Goal: Task Accomplishment & Management: Use online tool/utility

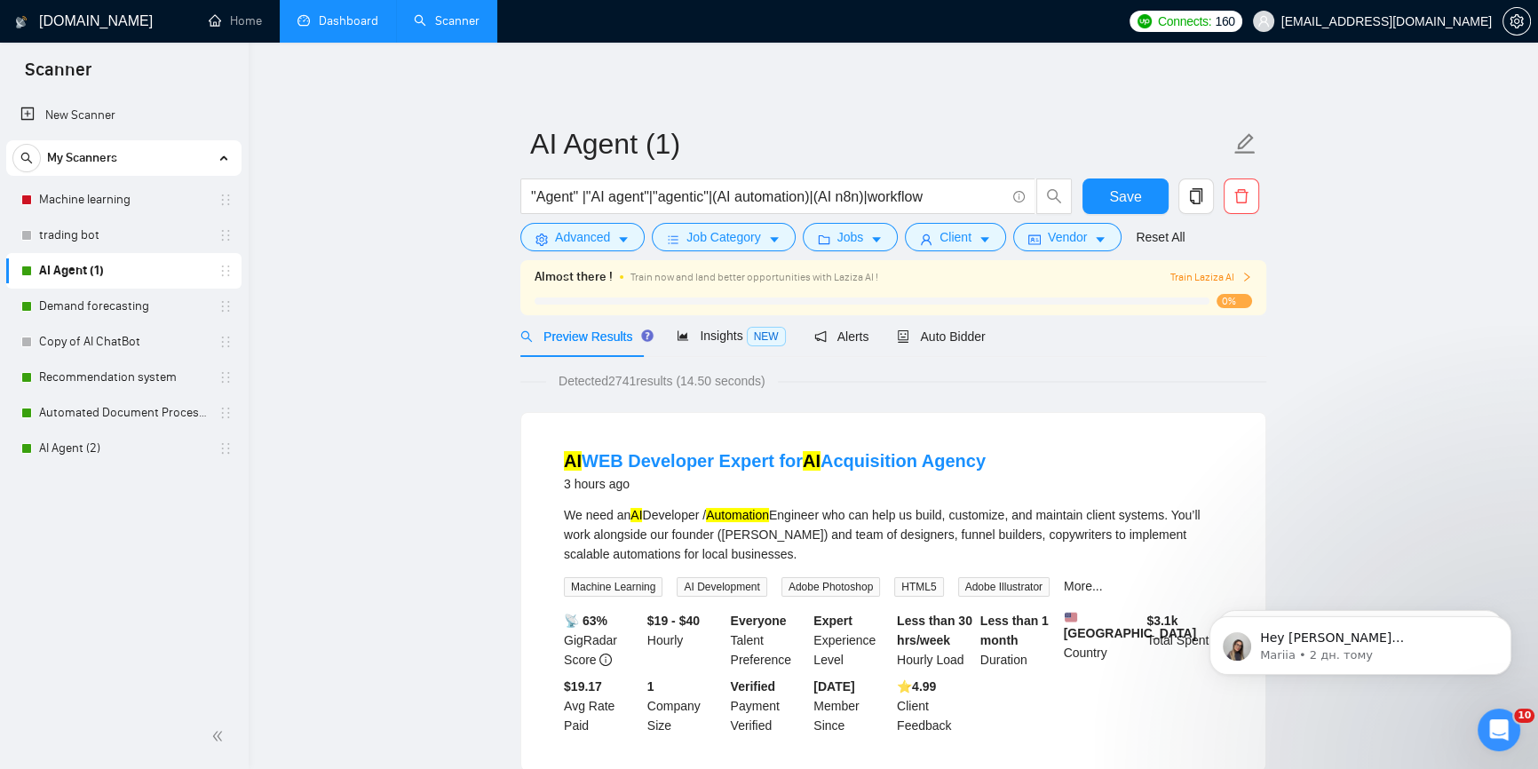
click at [329, 16] on link "Dashboard" at bounding box center [337, 20] width 81 height 15
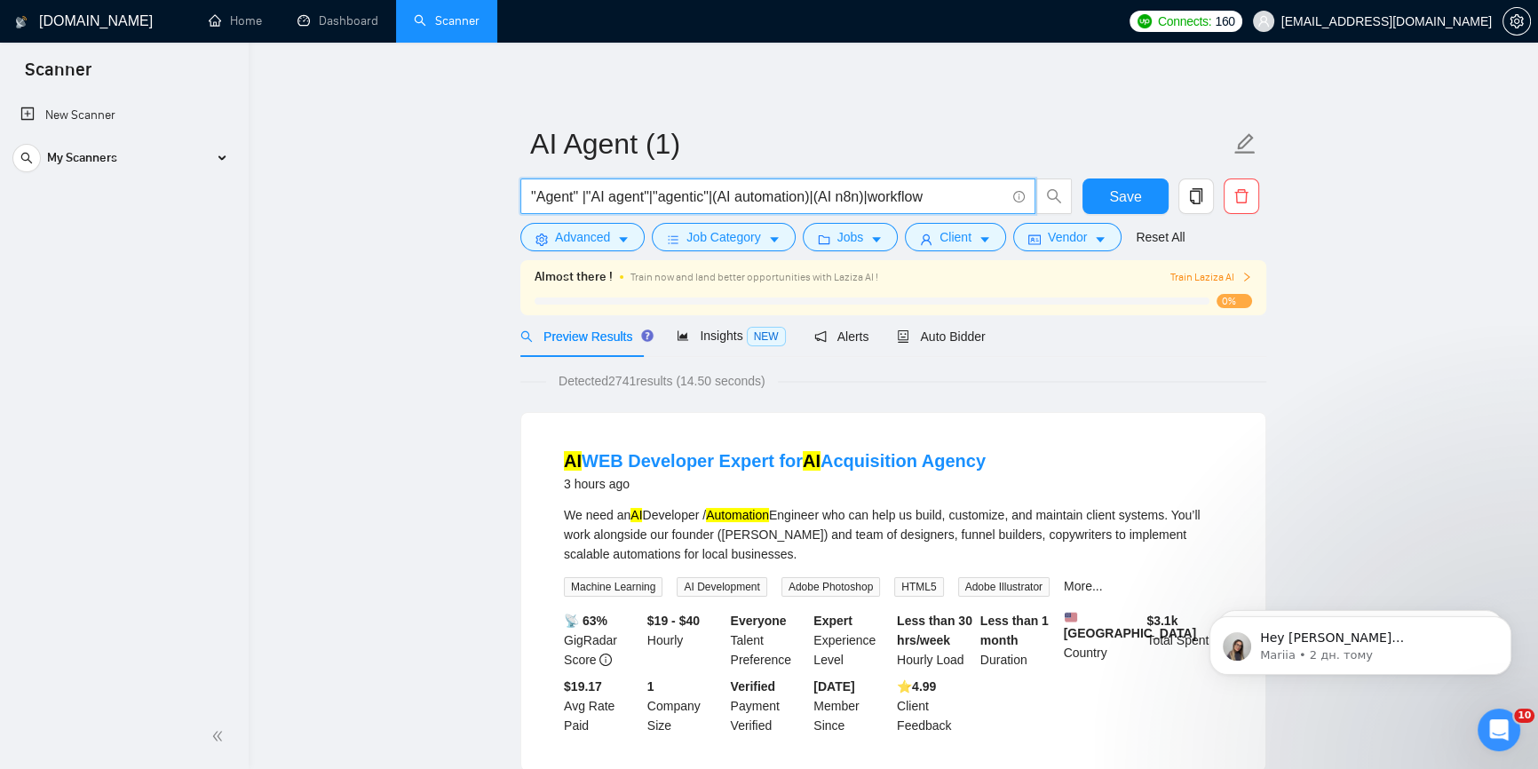
click at [868, 195] on input ""Agent" |"AI agent"|"agentic"|(AI automation)|(AI n8n)|workflow" at bounding box center [768, 197] width 474 height 22
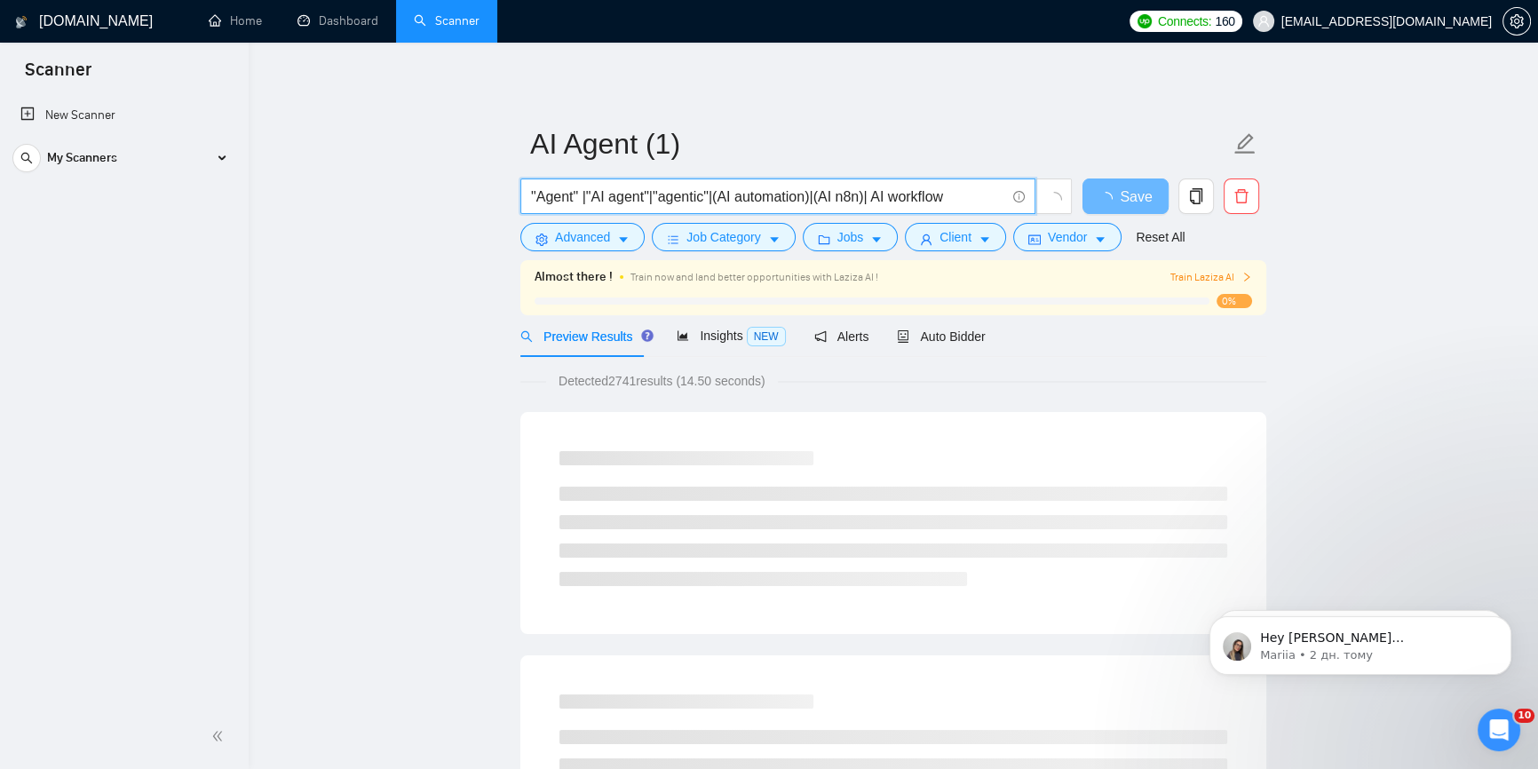
click at [957, 200] on input ""Agent" |"AI agent"|"agentic"|(AI automation)|(AI n8n)| AI workflow" at bounding box center [768, 197] width 474 height 22
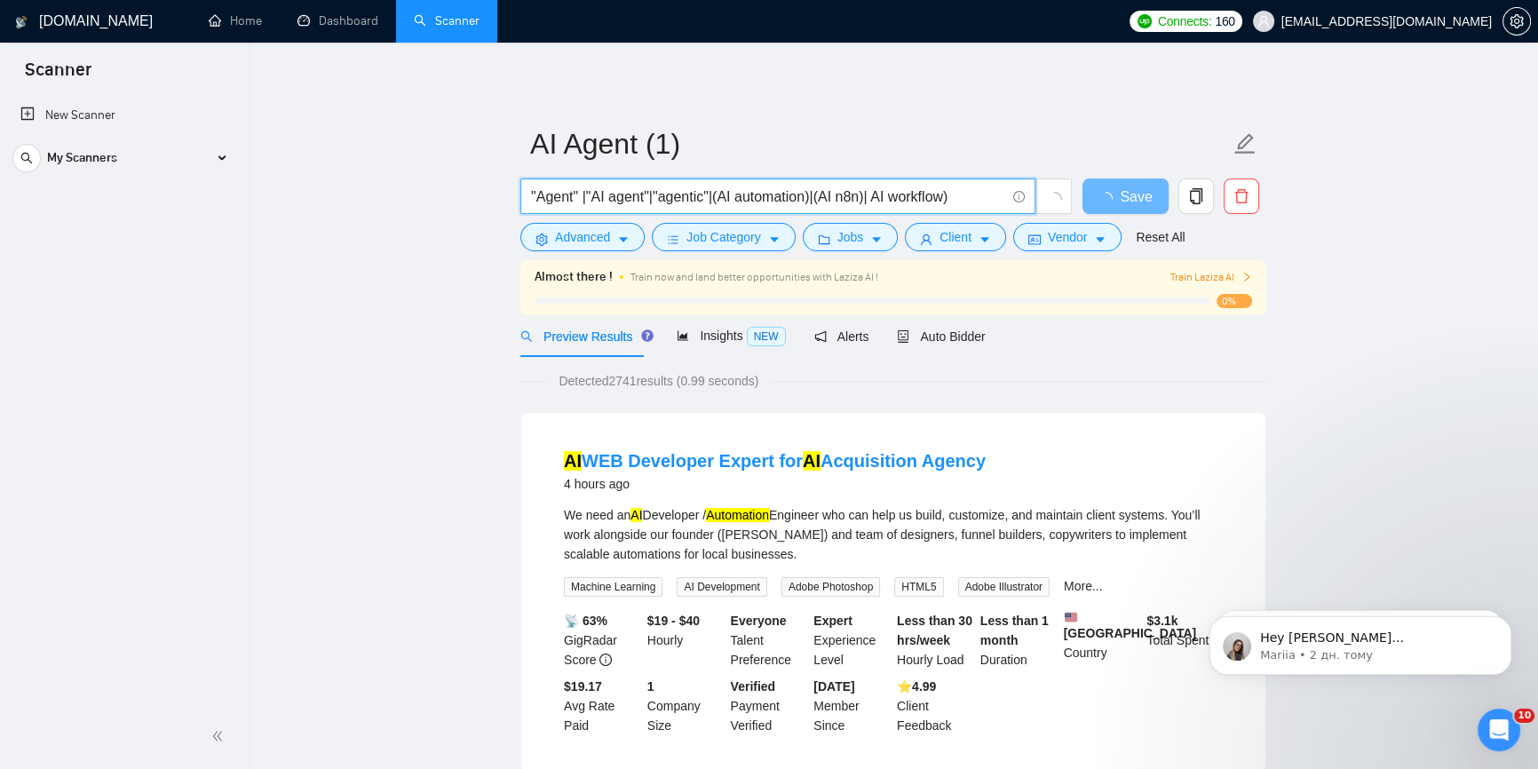
click at [870, 202] on input ""Agent" |"AI agent"|"agentic"|(AI automation)|(AI n8n)| AI workflow)" at bounding box center [768, 197] width 474 height 22
drag, startPoint x: 738, startPoint y: 199, endPoint x: 805, endPoint y: 198, distance: 67.5
click at [805, 198] on input ""Agent" |"AI agent"|"agentic"|(AI automation)|(AI n8n)| (AI workflow)" at bounding box center [768, 197] width 474 height 22
click at [882, 194] on input ""Agent" |"AI agent"|"agentic"|(AI automation)|(AI n8n)| (AI workflow)" at bounding box center [768, 197] width 474 height 22
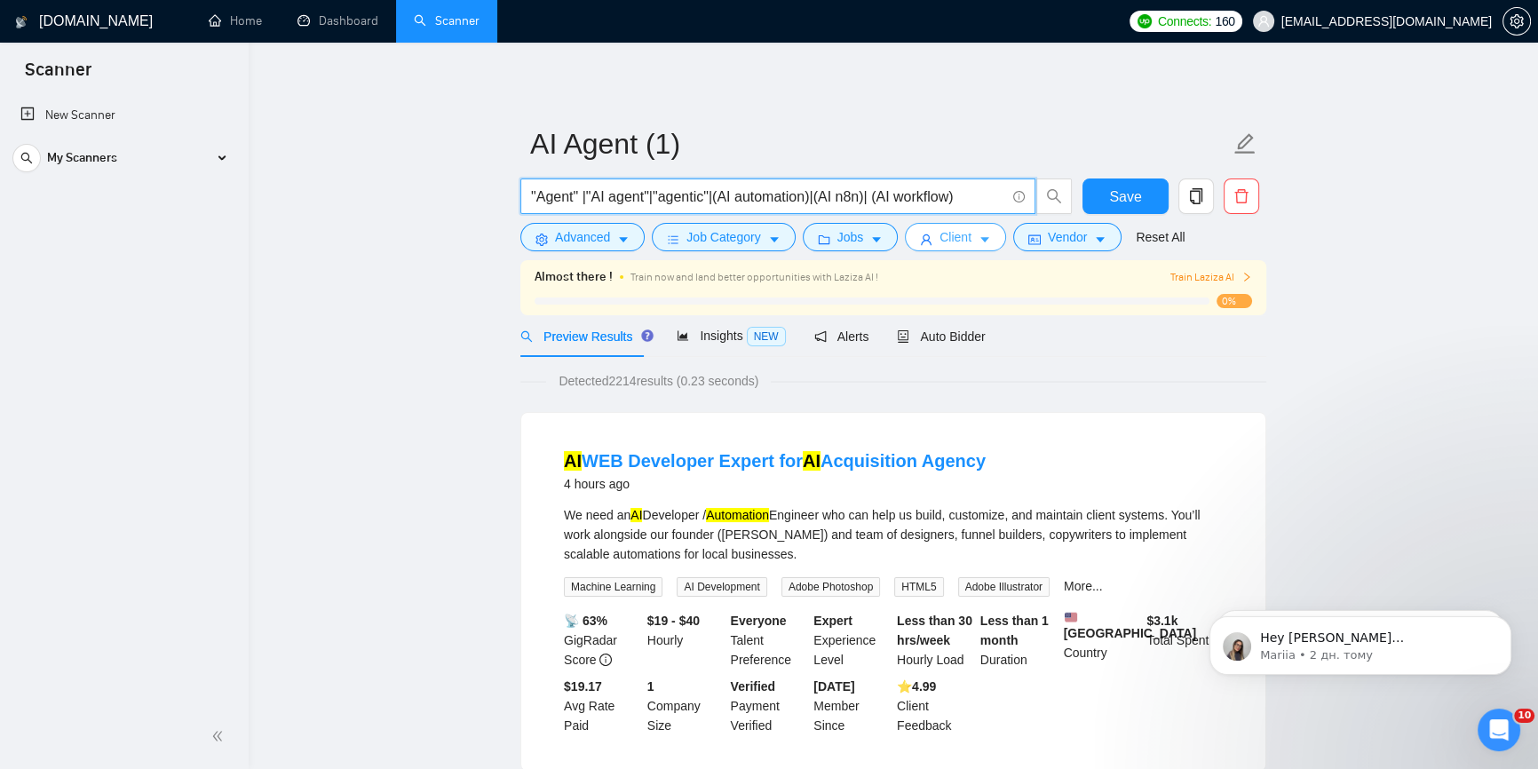
paste input "automation"
drag, startPoint x: 872, startPoint y: 191, endPoint x: 1302, endPoint y: 526, distance: 545.9
paste input "(automation workflow)"
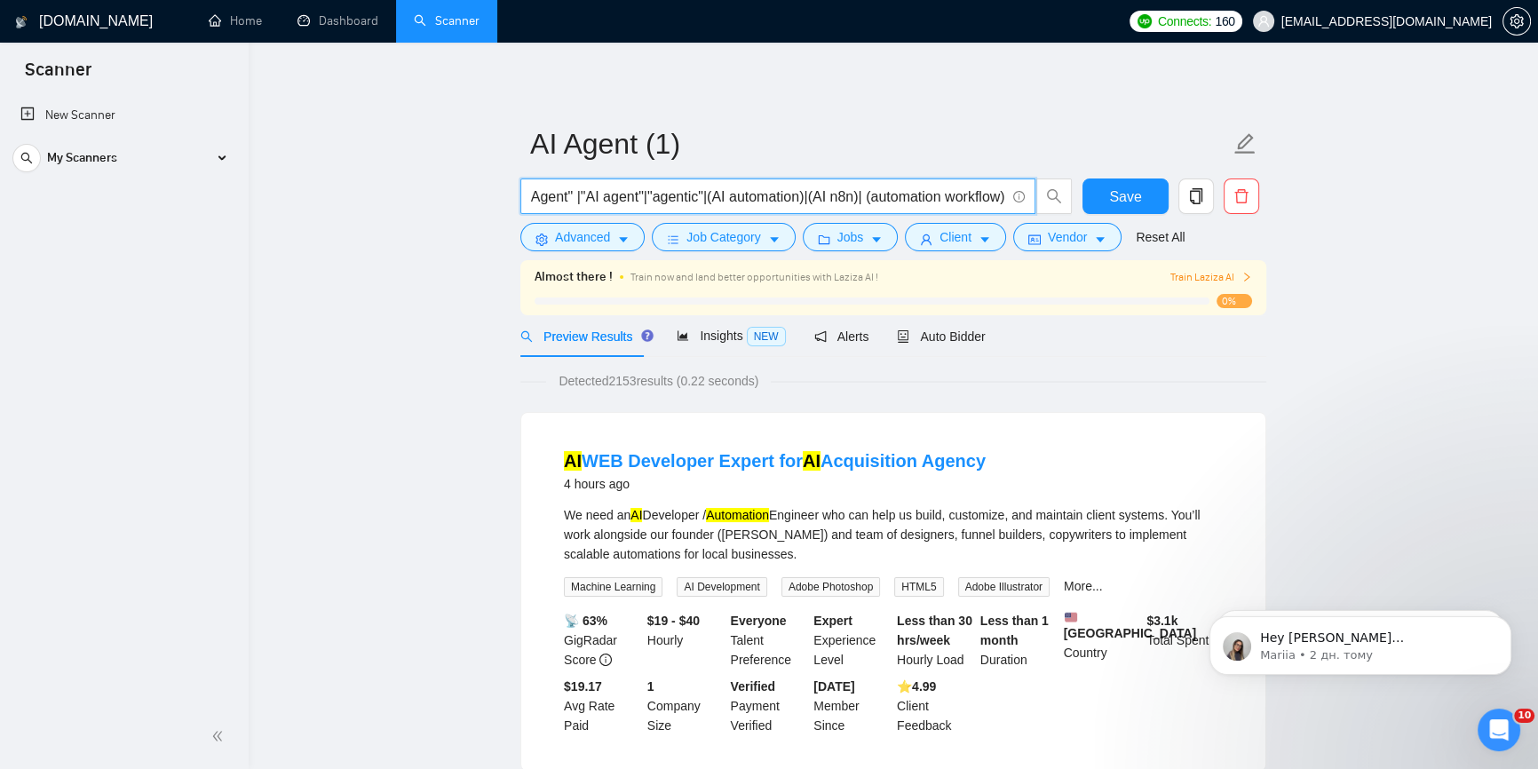
click at [817, 194] on input ""Agent" |"AI agent"|"agentic"|(AI automation)|(AI n8n)| (automation workflow)" at bounding box center [768, 197] width 474 height 22
click at [904, 202] on input ""Agent" |"AI agent"|"agentic"|(AI automation)|(AI n8n)| (automation workflow)" at bounding box center [768, 197] width 474 height 22
paste input "AI"
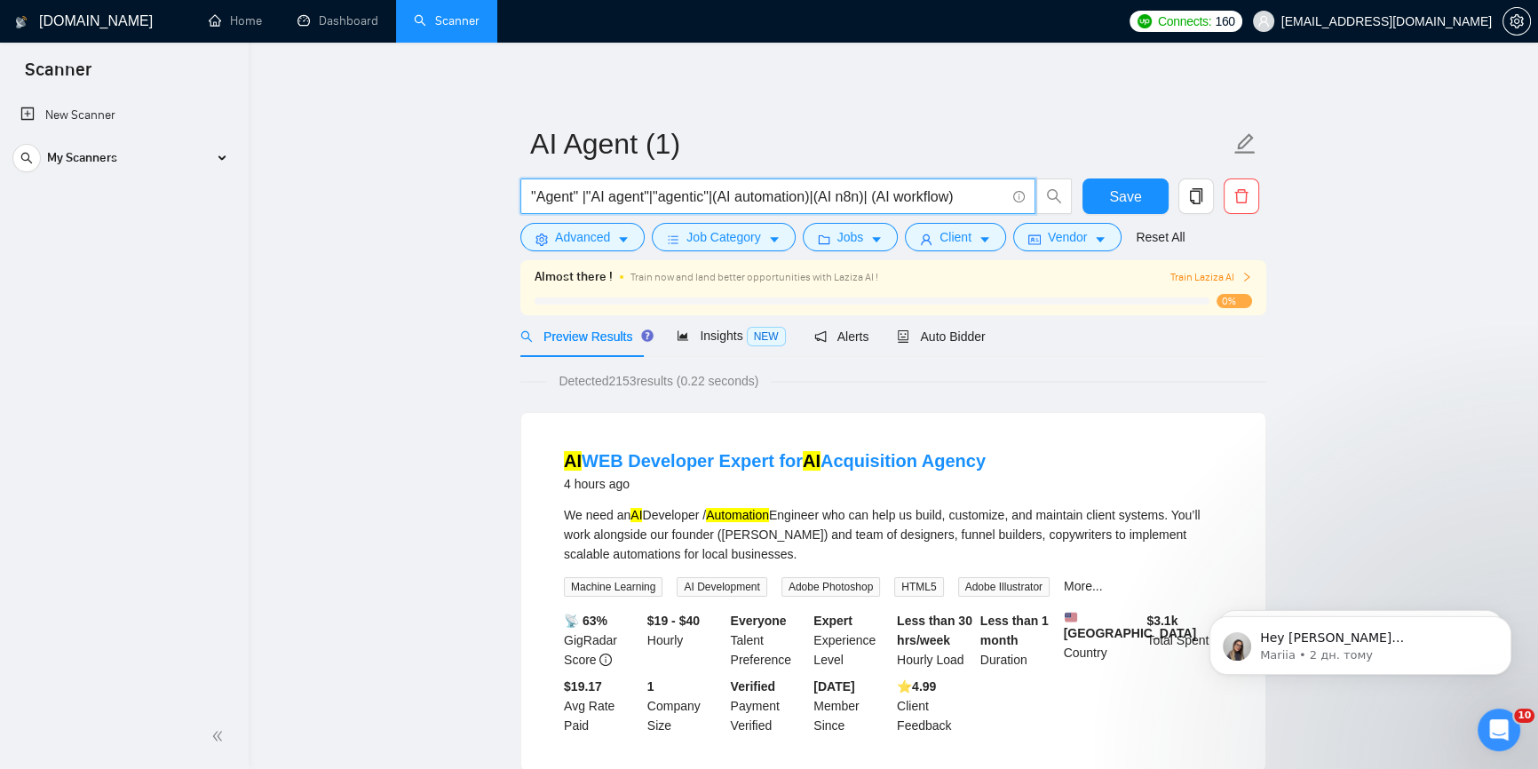
scroll to position [0, 0]
drag, startPoint x: 967, startPoint y: 200, endPoint x: 861, endPoint y: 197, distance: 105.7
click at [861, 197] on input ""Agent" |"AI agent"|"agentic"|(AI automation)|(AI n8n)| (AI workflow)" at bounding box center [768, 197] width 474 height 22
click at [869, 201] on input ""Agent" |"AI agent"|"agentic"|(AI automation)|(AI n8n)| (AI workflow)" at bounding box center [768, 197] width 474 height 22
drag, startPoint x: 865, startPoint y: 200, endPoint x: 1005, endPoint y: 203, distance: 140.3
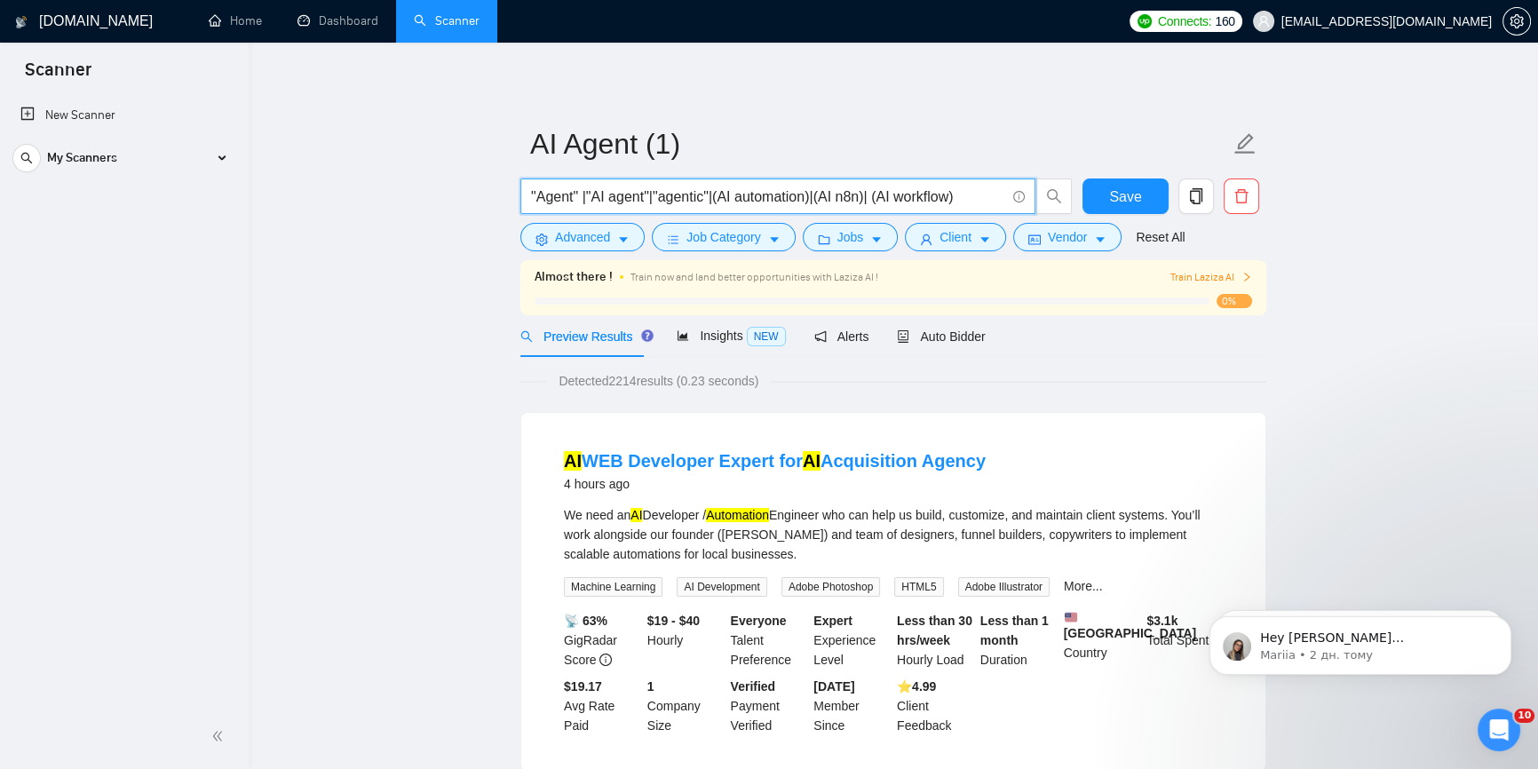
click at [1005, 203] on span ""Agent" |"AI agent"|"agentic"|(AI automation)|(AI n8n)| (AI workflow)" at bounding box center [777, 196] width 515 height 36
type input ""Agent" |"AI agent"|"agentic"|(AI automation)|(AI n8n)| (AI workflow)"
click at [1119, 203] on span "Save" at bounding box center [1125, 197] width 32 height 22
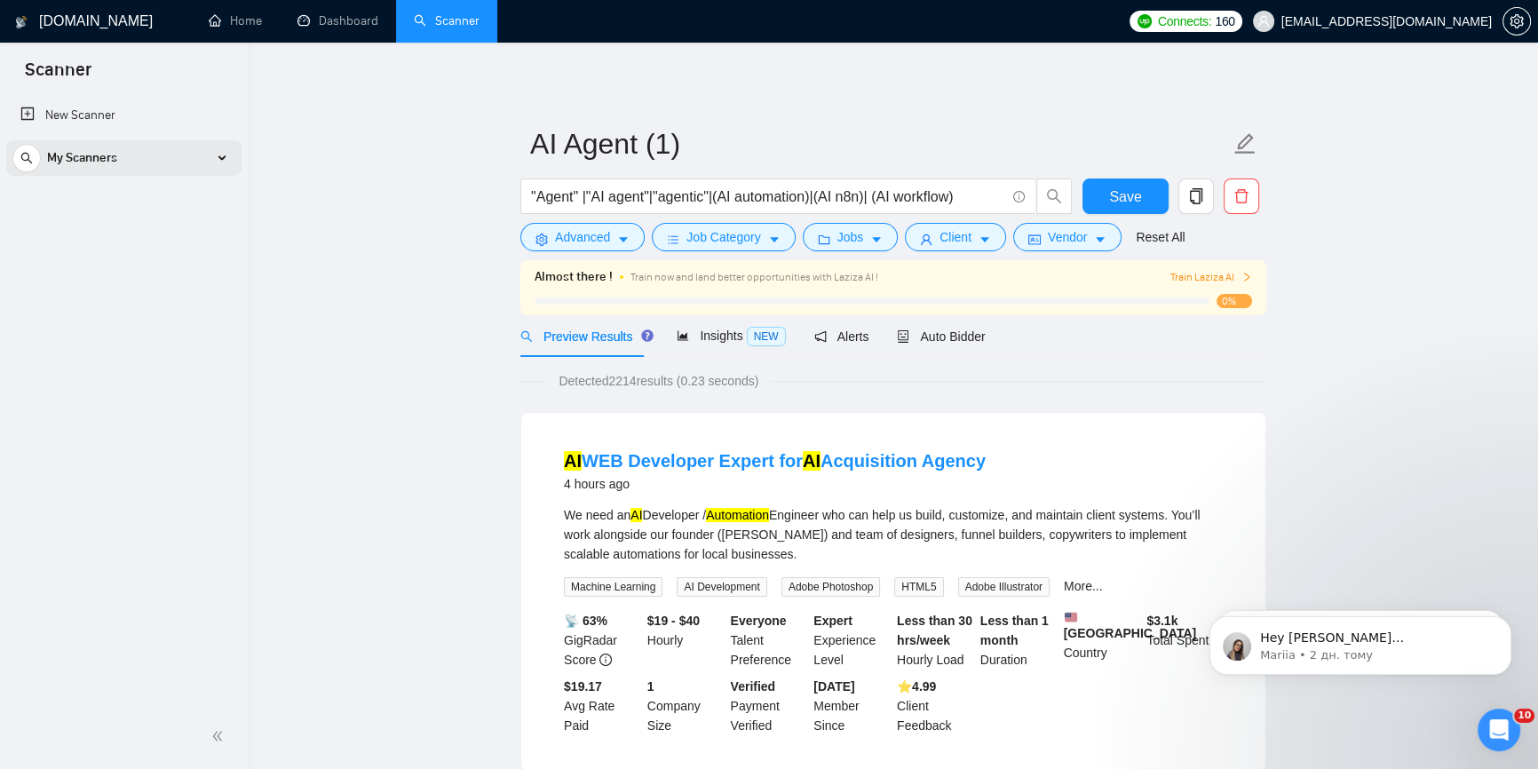
click at [189, 160] on div "My Scanners" at bounding box center [123, 158] width 223 height 36
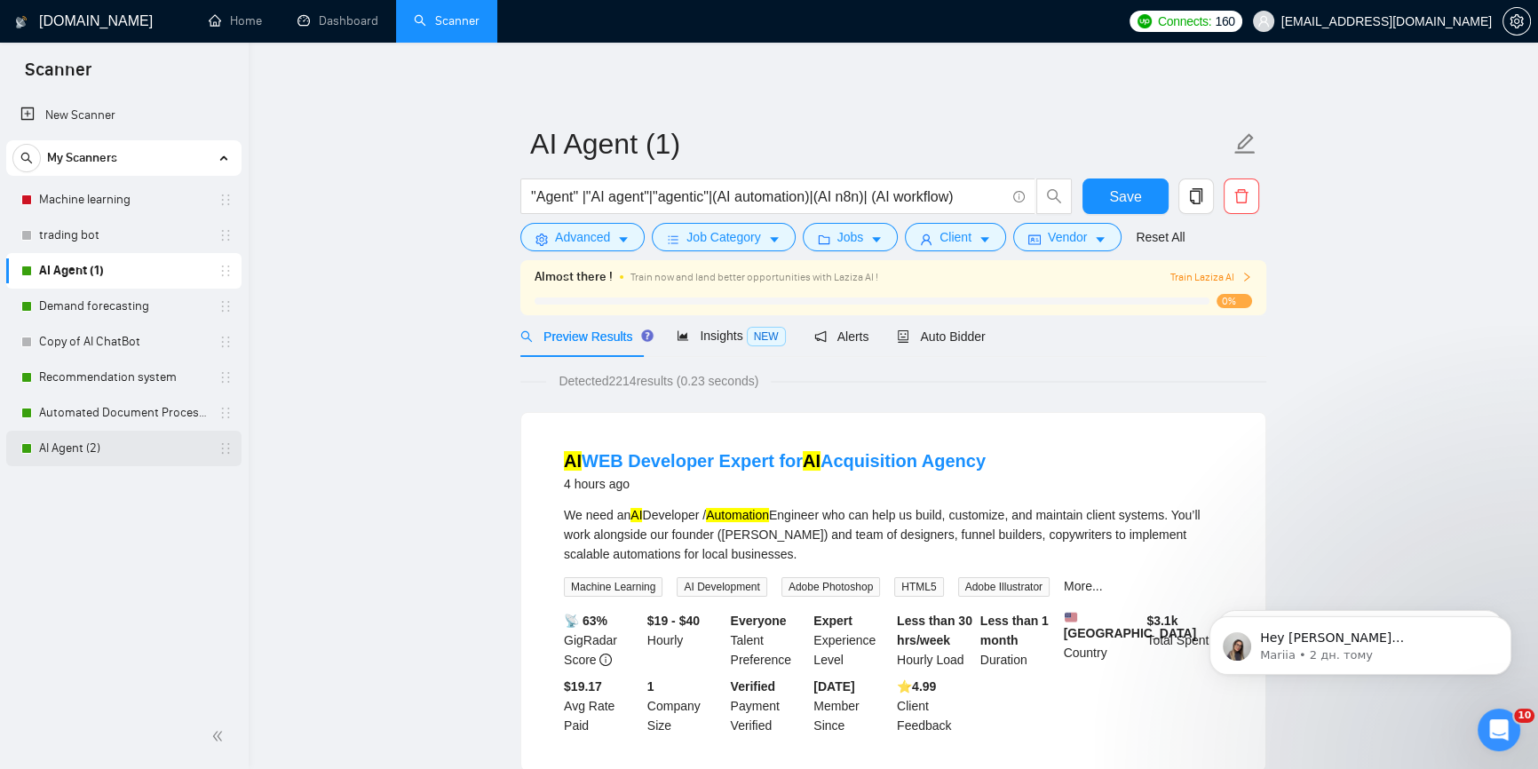
click at [91, 448] on link "AI Agent (2)" at bounding box center [123, 449] width 169 height 36
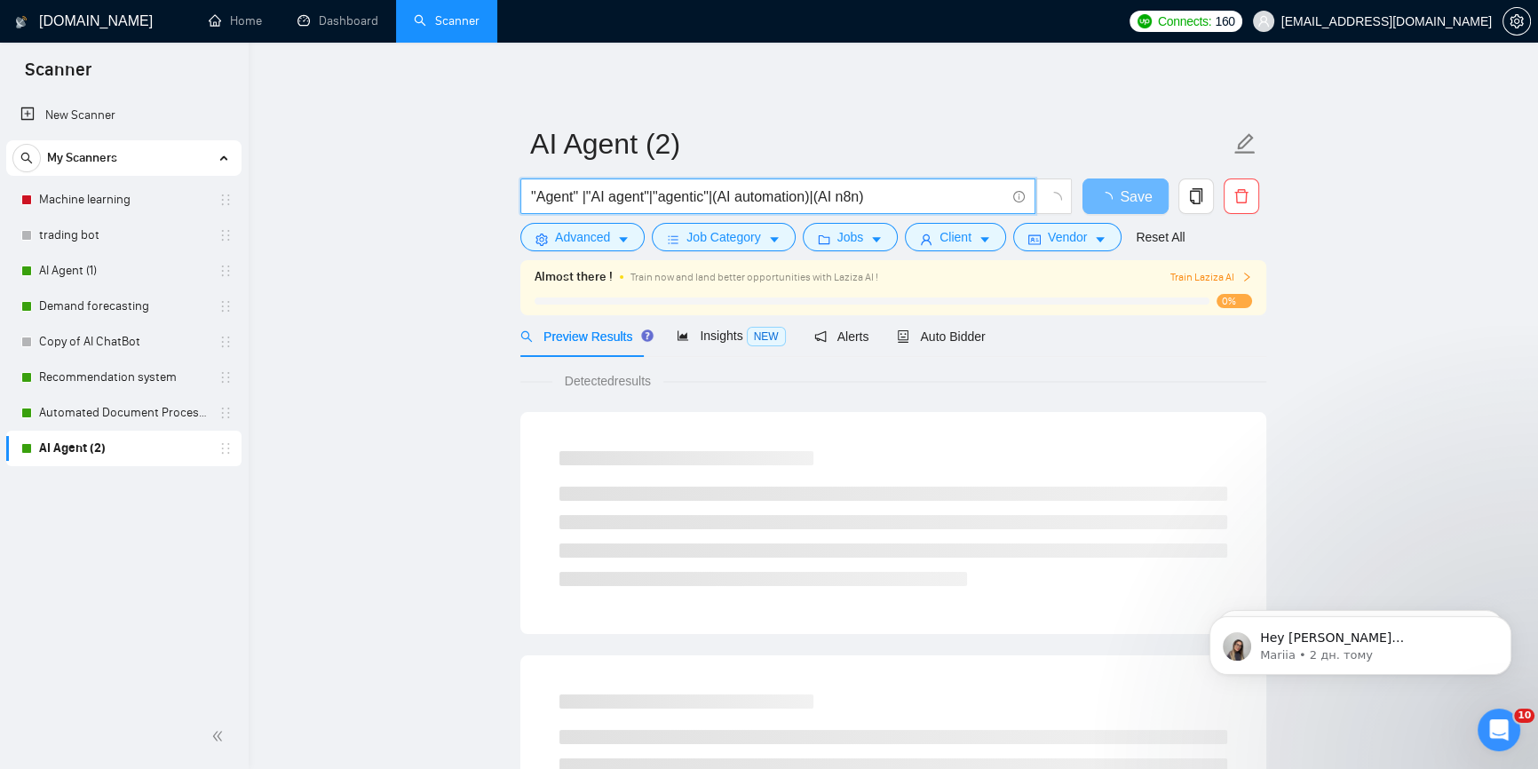
click at [897, 202] on input ""Agent" |"AI agent"|"agentic"|(AI automation)|(AI n8n)" at bounding box center [768, 197] width 474 height 22
paste input "| (AI workflow)"
type input ""Agent" |"AI agent"|"agentic"|(AI automation)|(AI n8n)| (AI workflow)"
click at [1127, 194] on button "Save" at bounding box center [1125, 196] width 86 height 36
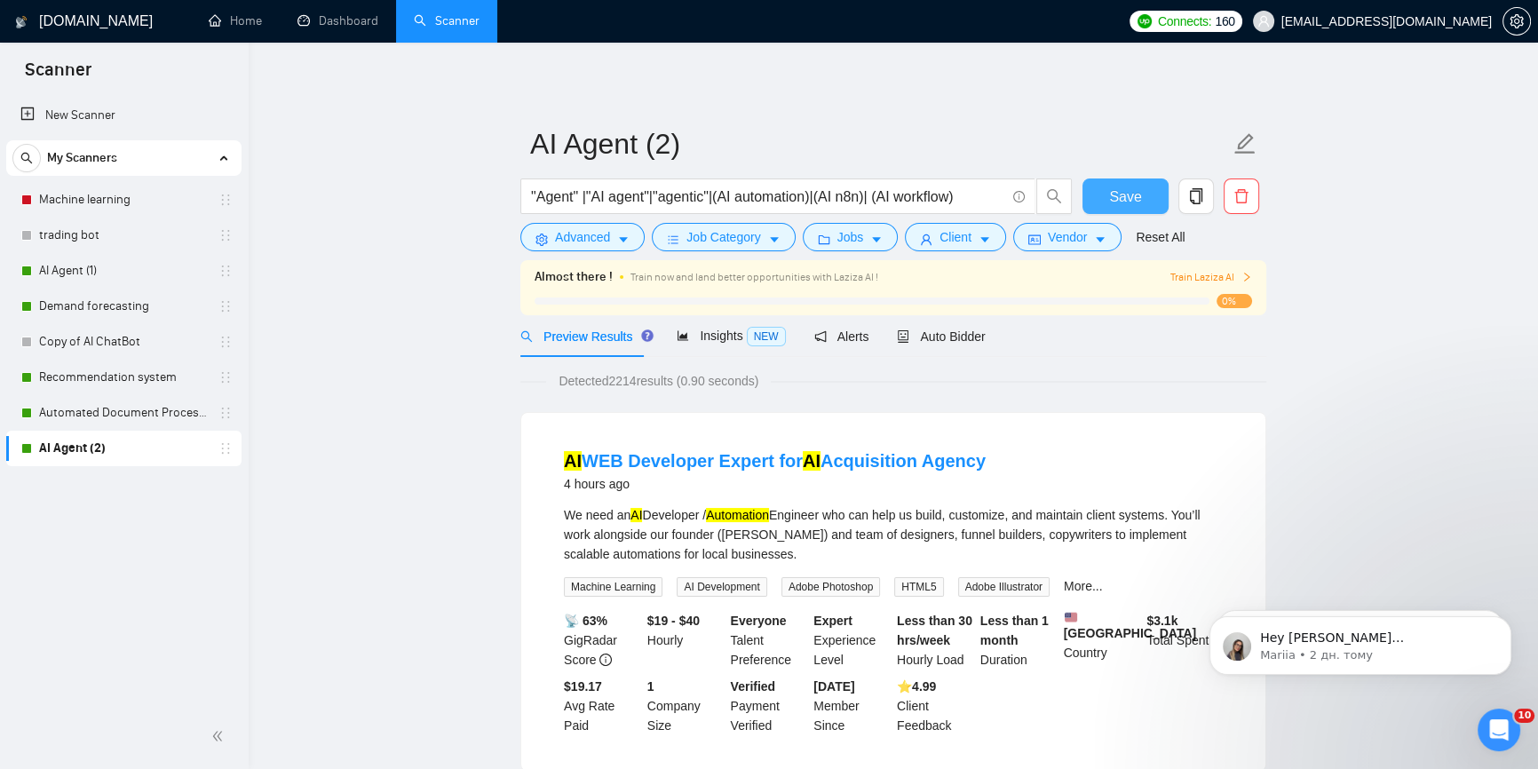
drag, startPoint x: 1117, startPoint y: 196, endPoint x: 1028, endPoint y: 273, distance: 117.1
click at [1117, 195] on span "Save" at bounding box center [1125, 197] width 32 height 22
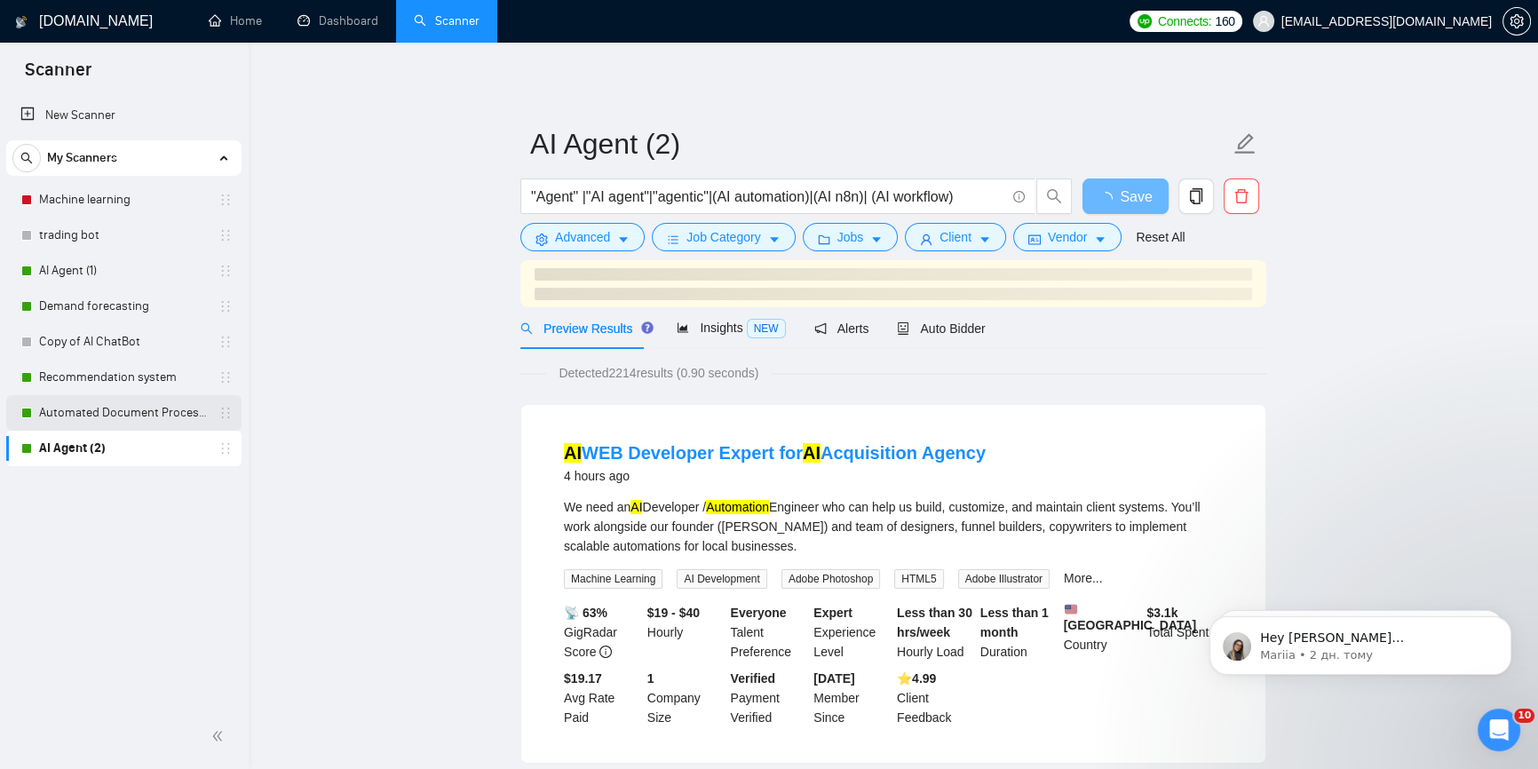
click at [138, 402] on link "Automated Document Processing" at bounding box center [123, 413] width 169 height 36
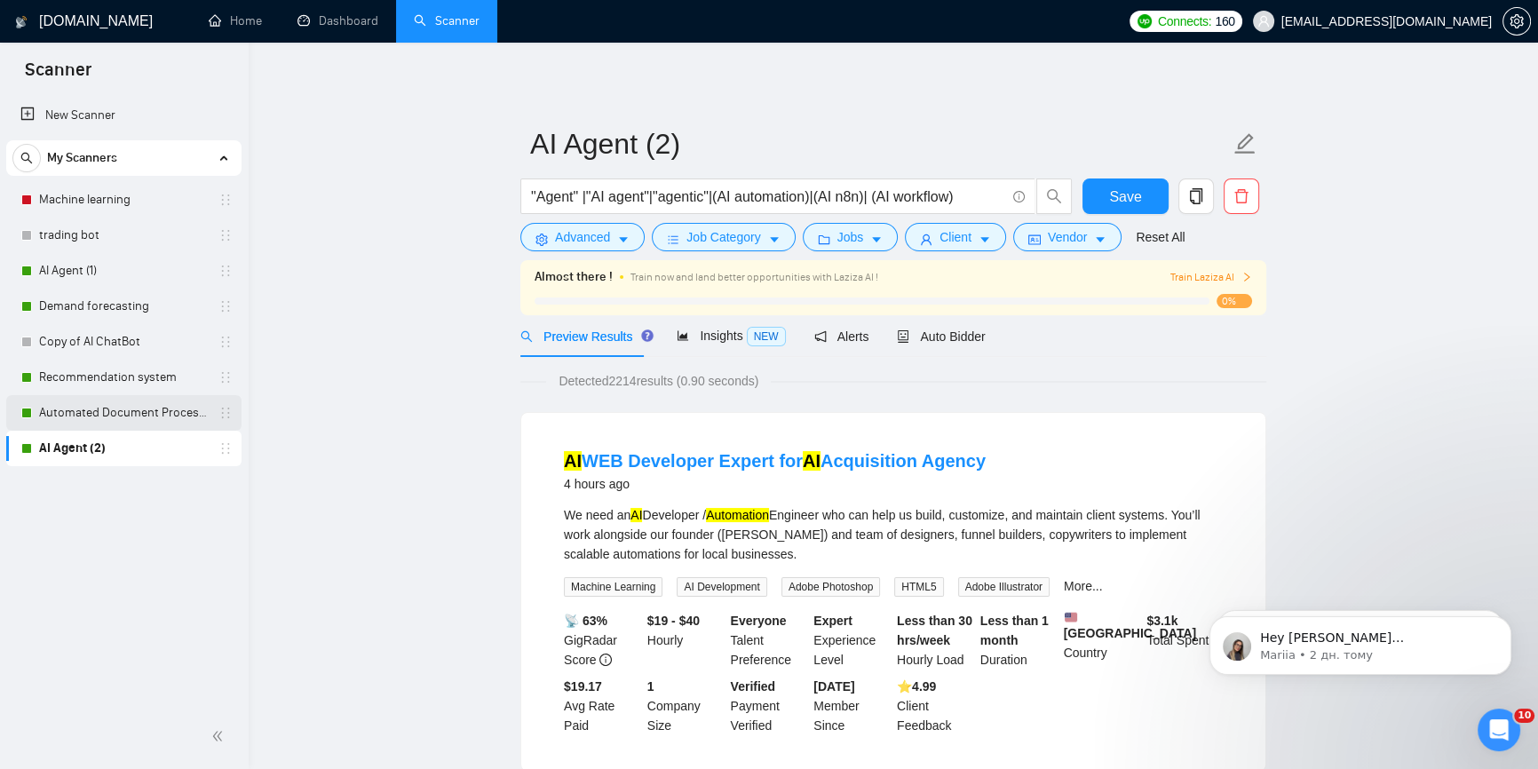
click at [75, 408] on link "Automated Document Processing" at bounding box center [123, 413] width 169 height 36
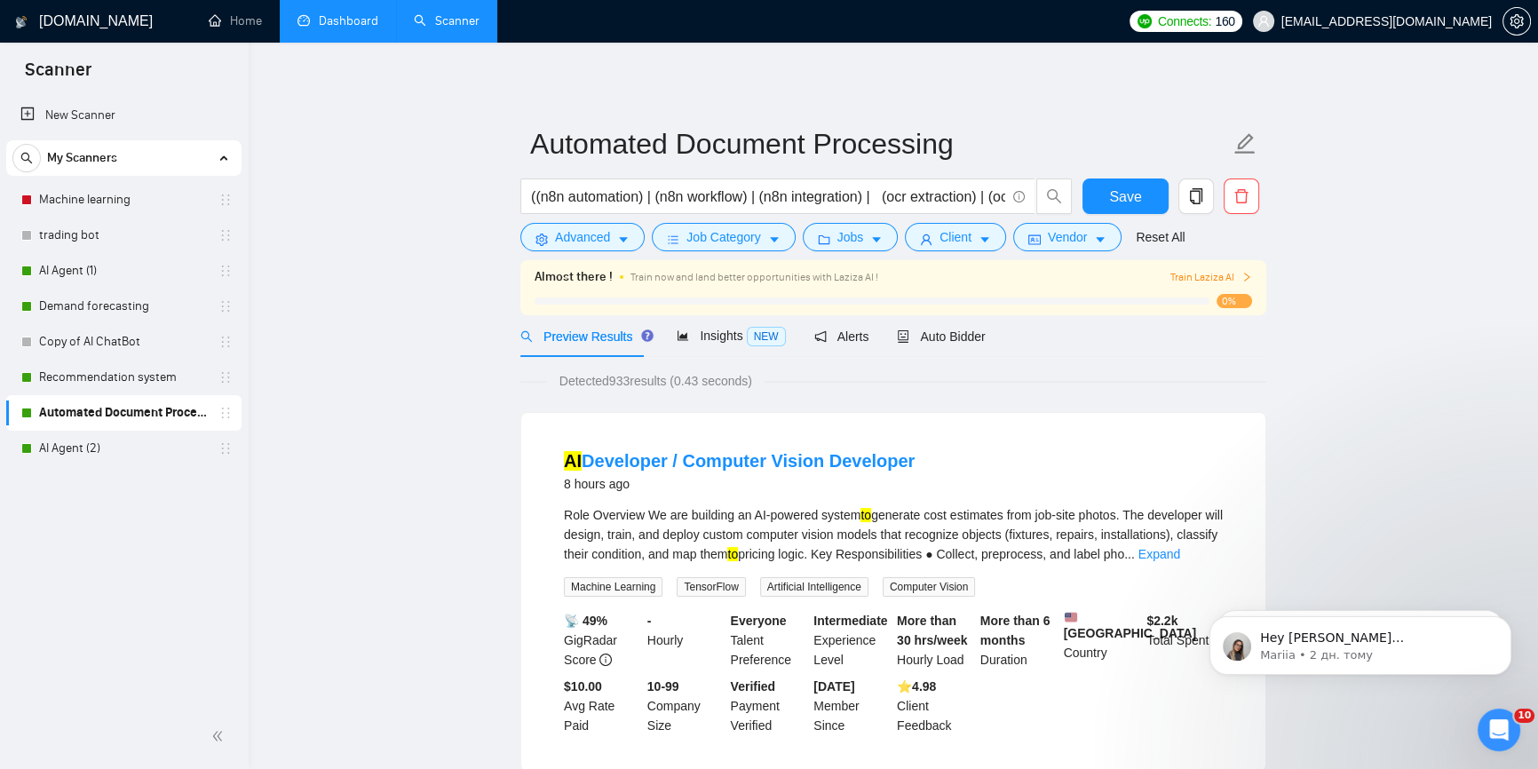
click at [307, 13] on link "Dashboard" at bounding box center [337, 20] width 81 height 15
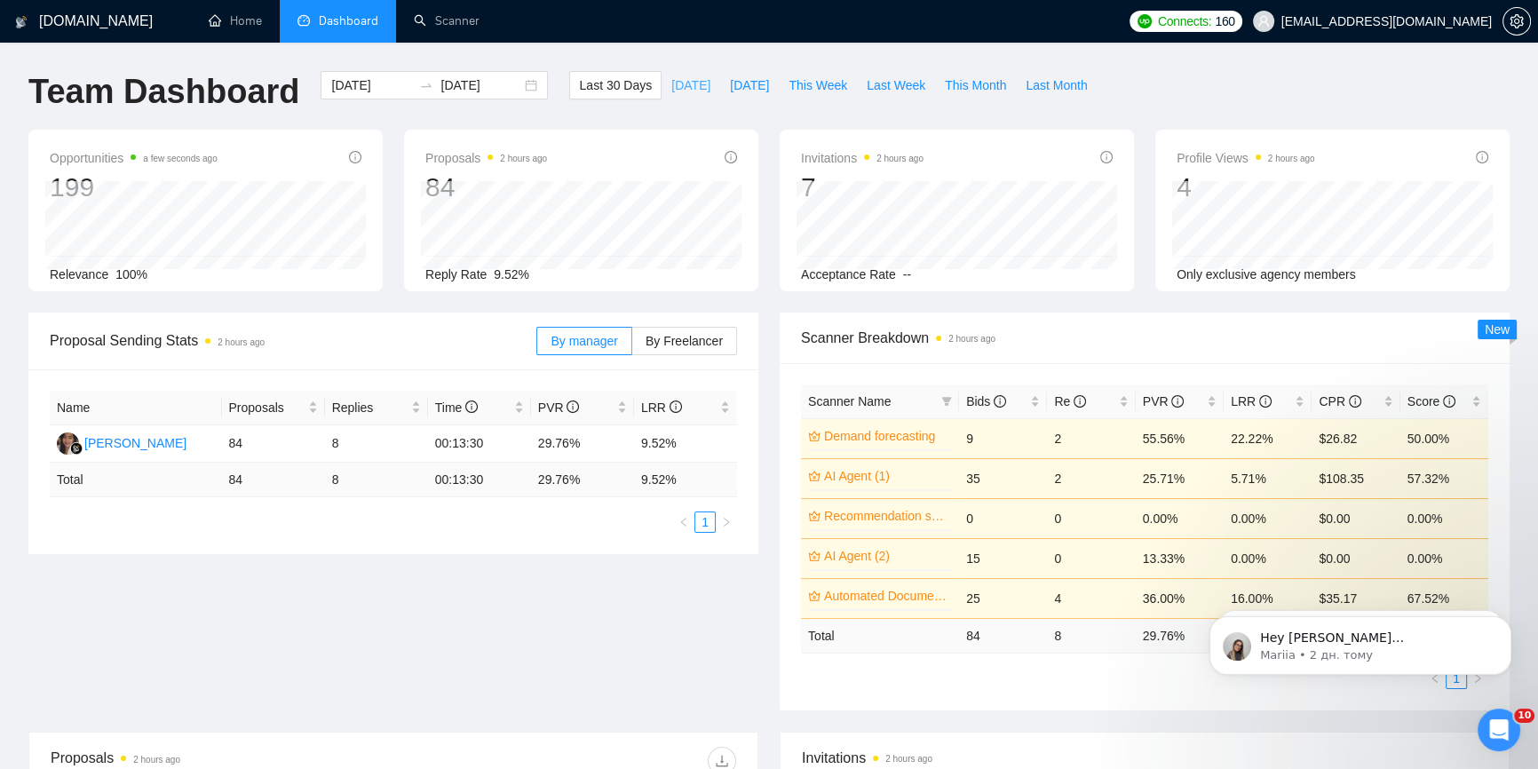
click at [680, 78] on span "[DATE]" at bounding box center [690, 85] width 39 height 20
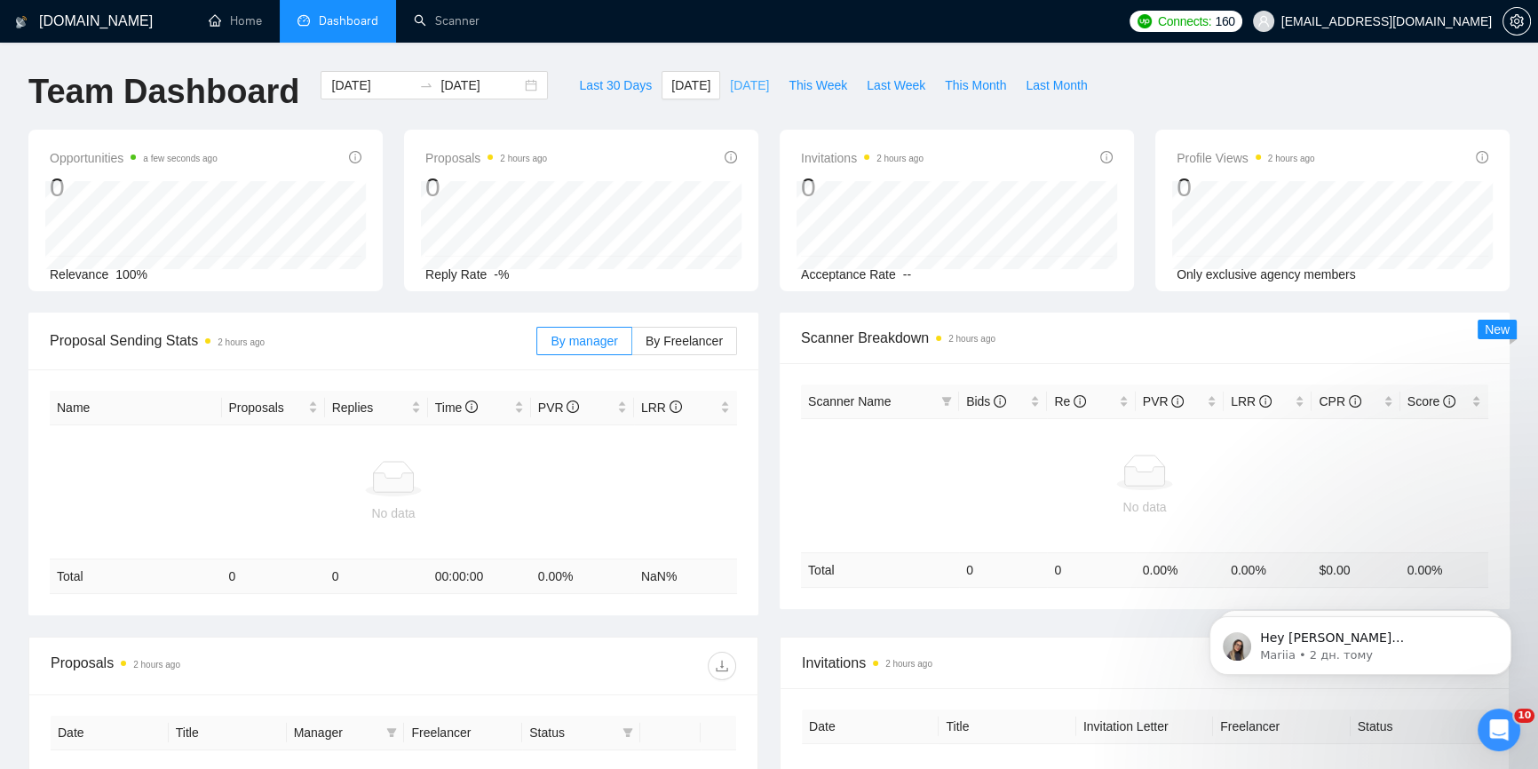
click at [730, 82] on span "[DATE]" at bounding box center [749, 85] width 39 height 20
type input "[DATE]"
